Goal: Task Accomplishment & Management: Manage account settings

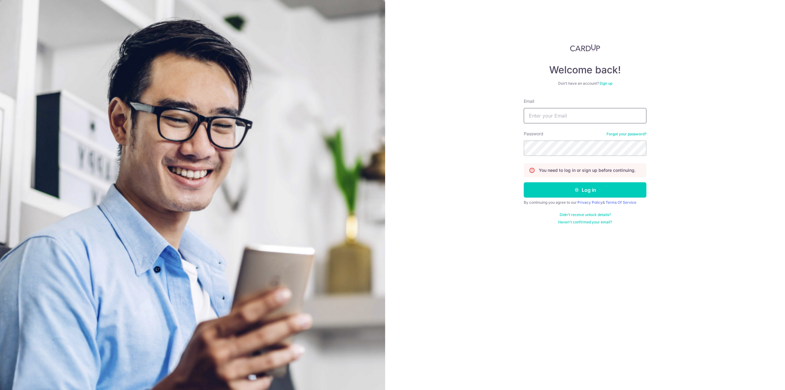
click at [584, 119] on input "Email" at bounding box center [585, 115] width 123 height 15
type input "[EMAIL_ADDRESS][DOMAIN_NAME]"
click at [565, 180] on form "Email [EMAIL_ADDRESS][DOMAIN_NAME] Password Forgot your password? You need to l…" at bounding box center [585, 161] width 123 height 126
click at [566, 192] on button "Log in" at bounding box center [585, 189] width 123 height 15
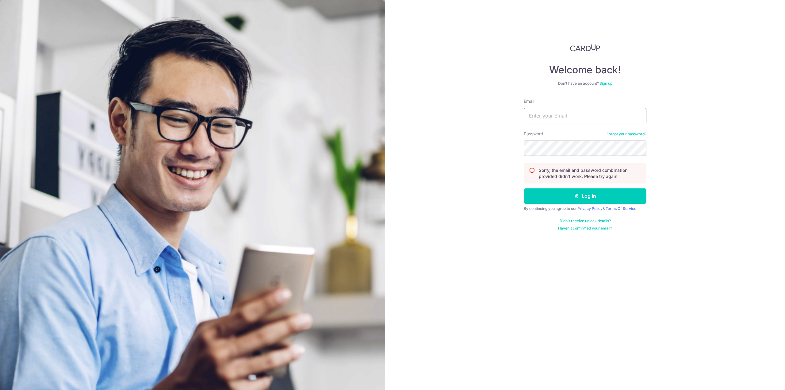
drag, startPoint x: 580, startPoint y: 119, endPoint x: 575, endPoint y: 119, distance: 5.3
click at [580, 119] on input "Email" at bounding box center [585, 115] width 123 height 15
type input "[EMAIL_ADDRESS][DOMAIN_NAME]"
click at [580, 194] on button "Log in" at bounding box center [585, 195] width 123 height 15
click at [567, 115] on input "Email" at bounding box center [585, 115] width 123 height 15
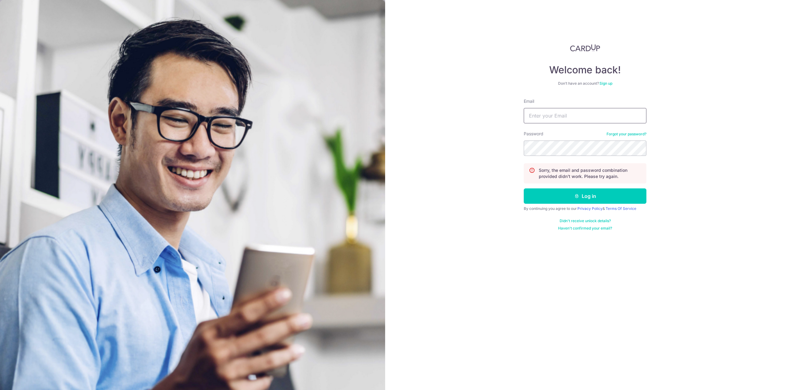
type input "[EMAIL_ADDRESS][DOMAIN_NAME]"
click at [573, 190] on button "Log in" at bounding box center [585, 195] width 123 height 15
